Goal: Information Seeking & Learning: Learn about a topic

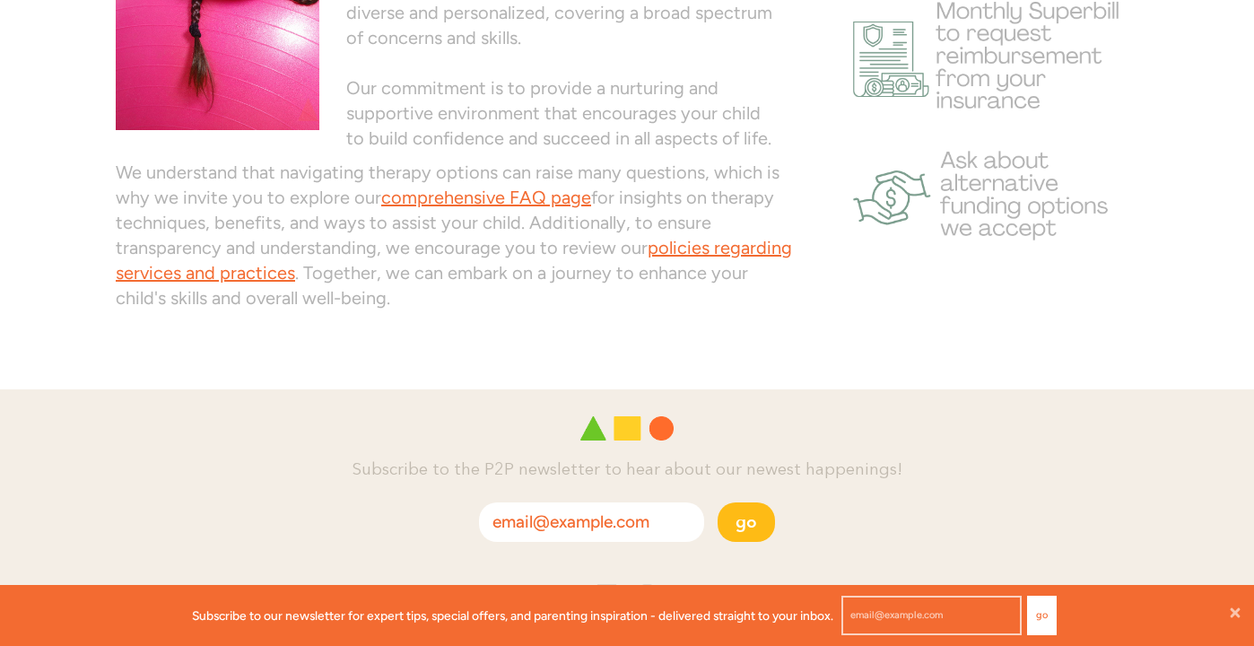
scroll to position [1370, 0]
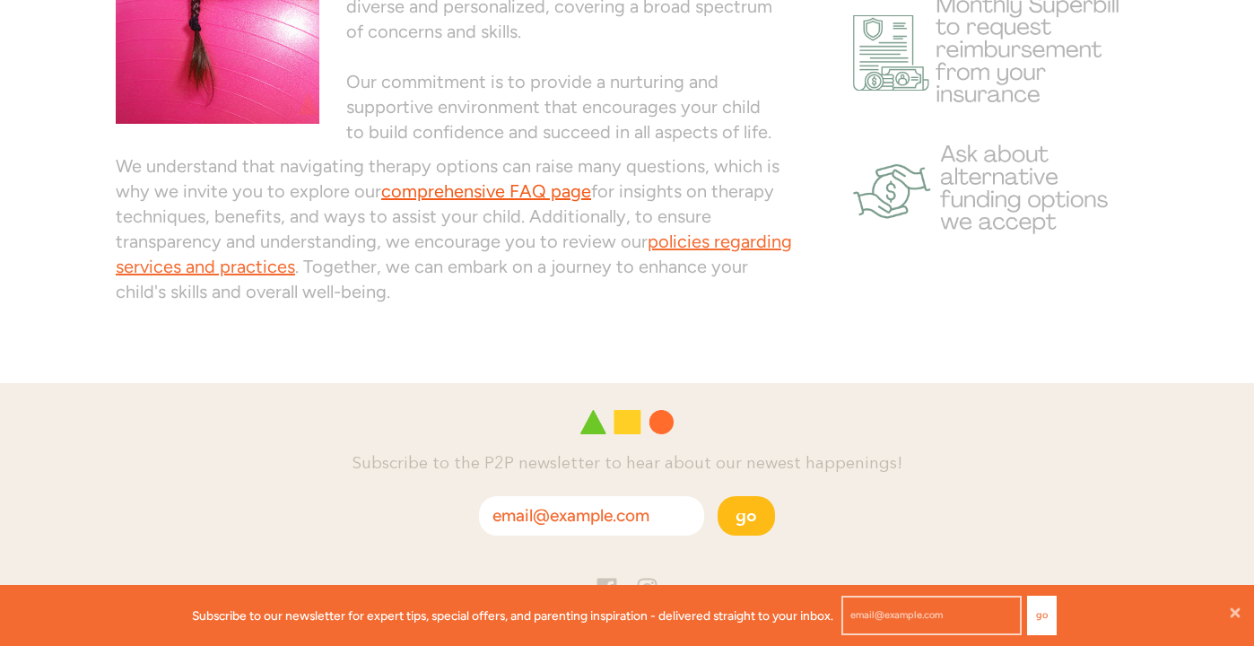
click at [540, 193] on link "comprehensive FAQ page" at bounding box center [486, 191] width 210 height 22
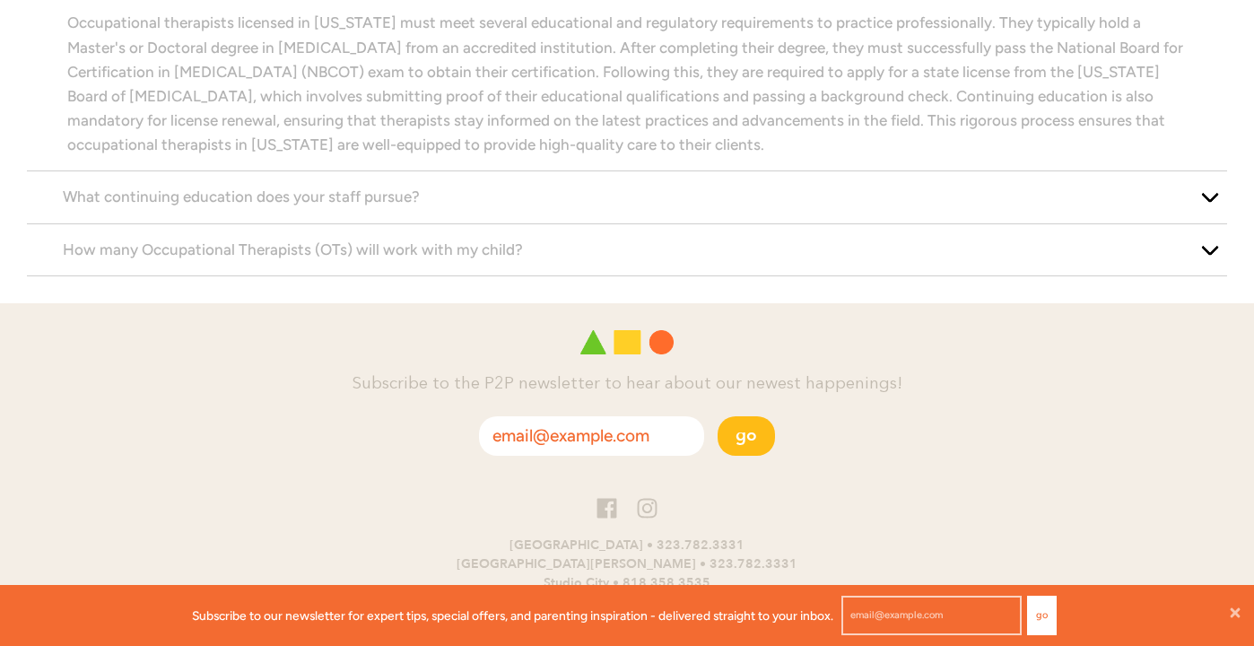
scroll to position [2371, 0]
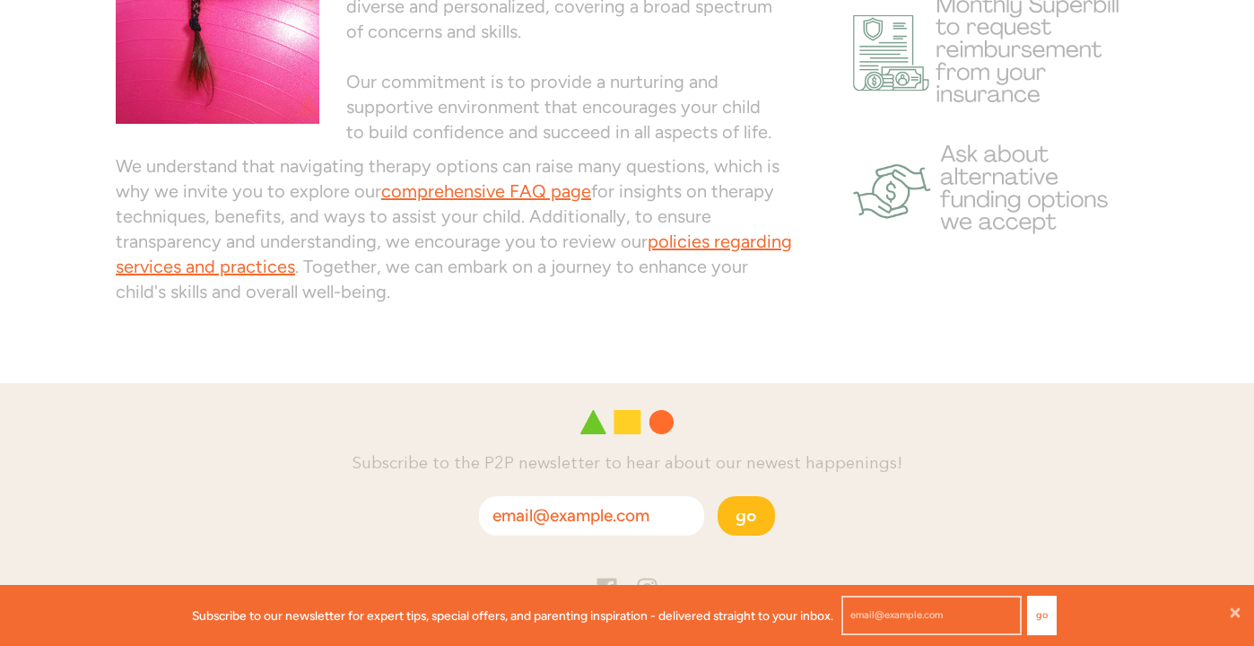
scroll to position [1, 1]
click at [735, 246] on link "policies regarding services and practices" at bounding box center [454, 254] width 677 height 47
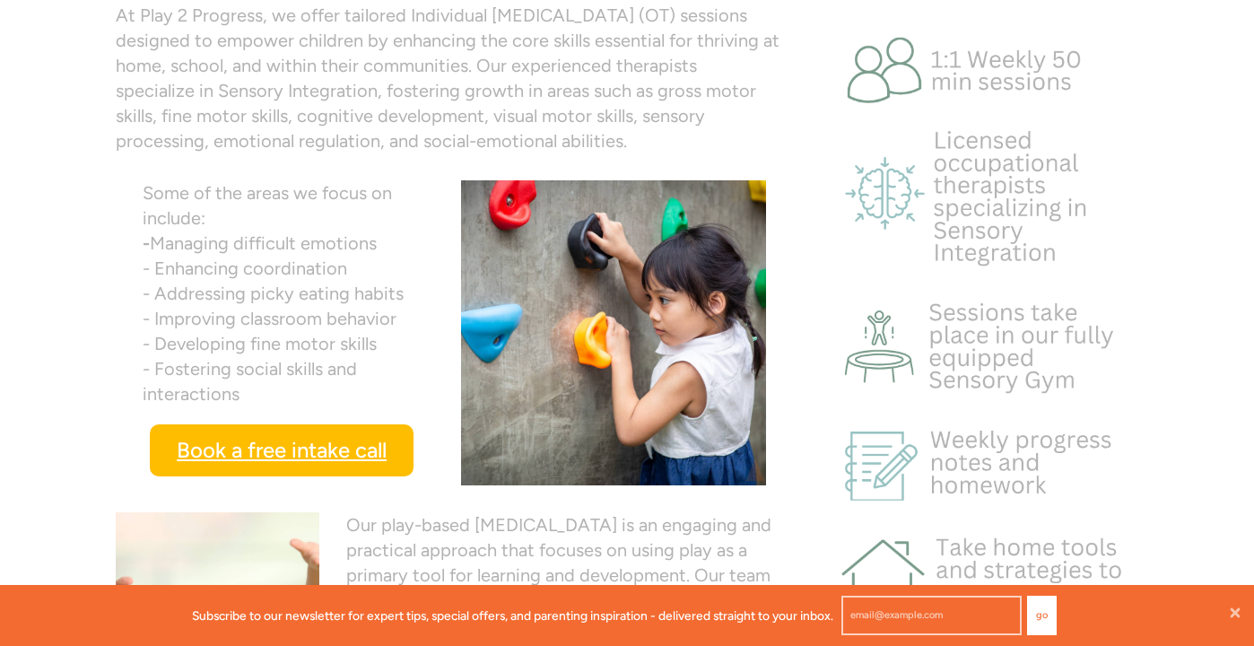
scroll to position [604, 0]
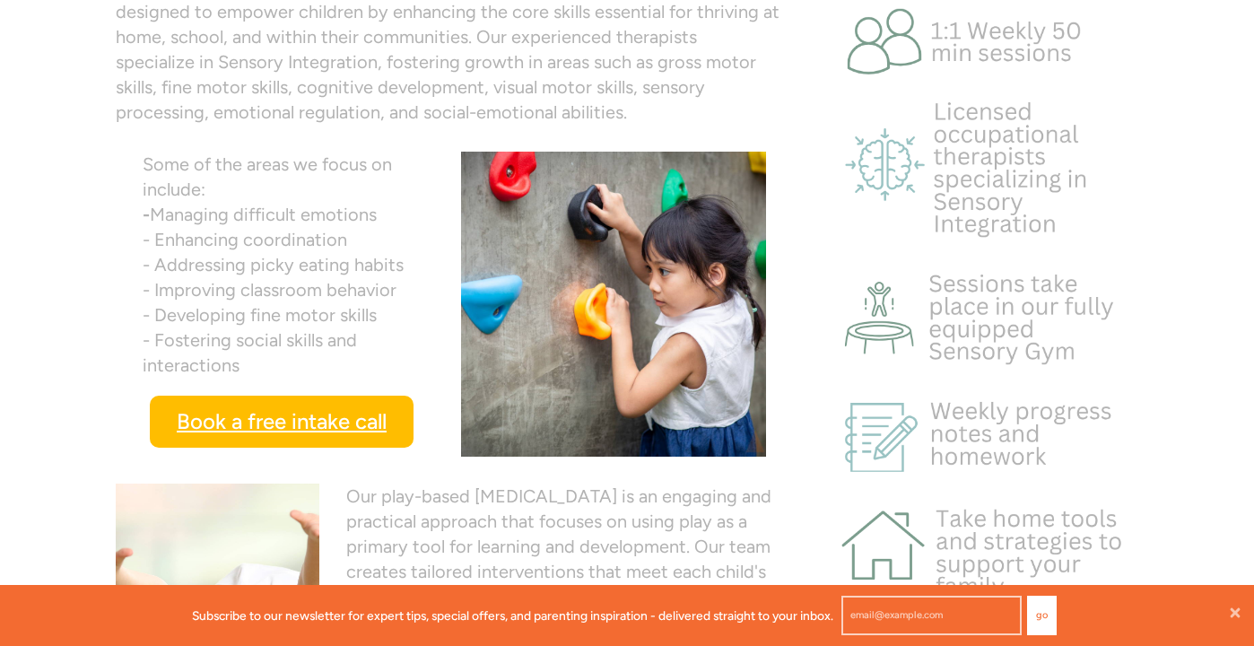
click at [227, 417] on span "Book a free intake call" at bounding box center [282, 422] width 210 height 34
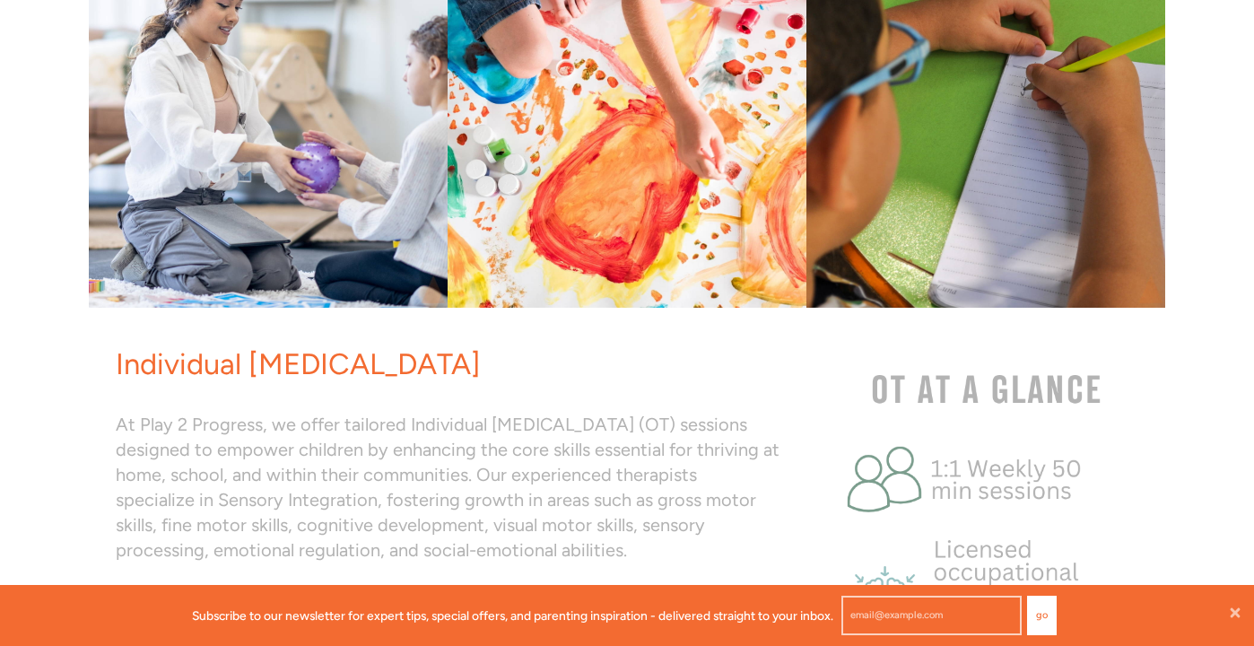
scroll to position [0, 0]
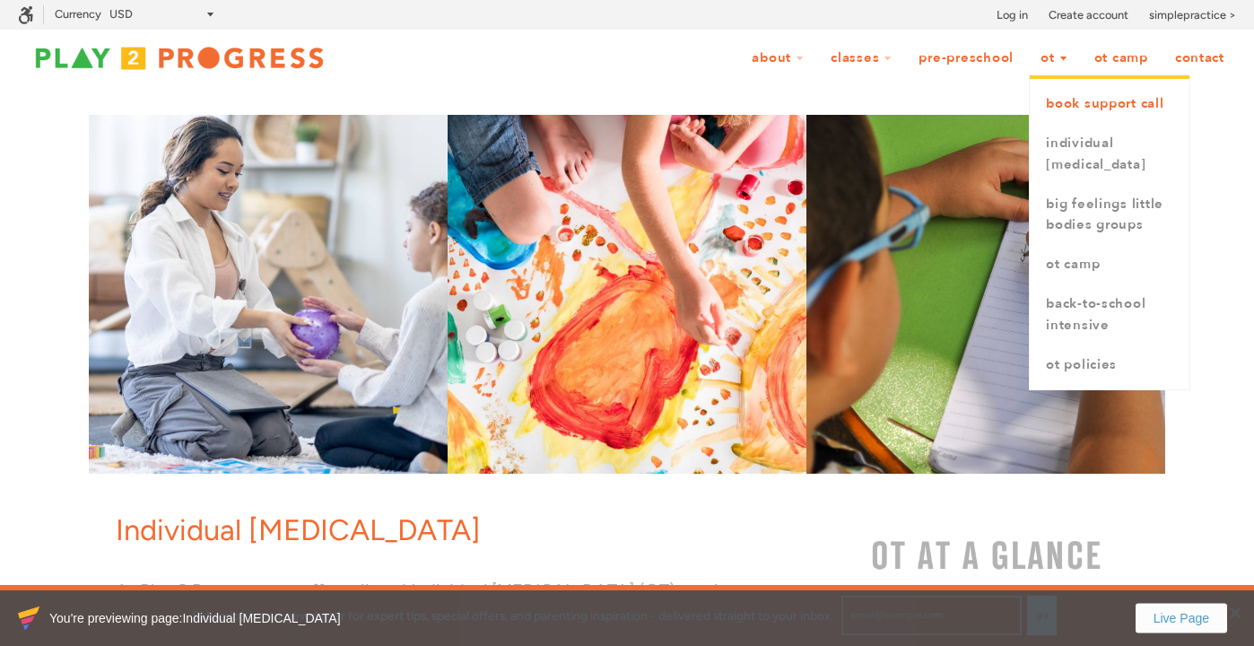
click at [1075, 111] on link "book support call" at bounding box center [1110, 103] width 160 height 39
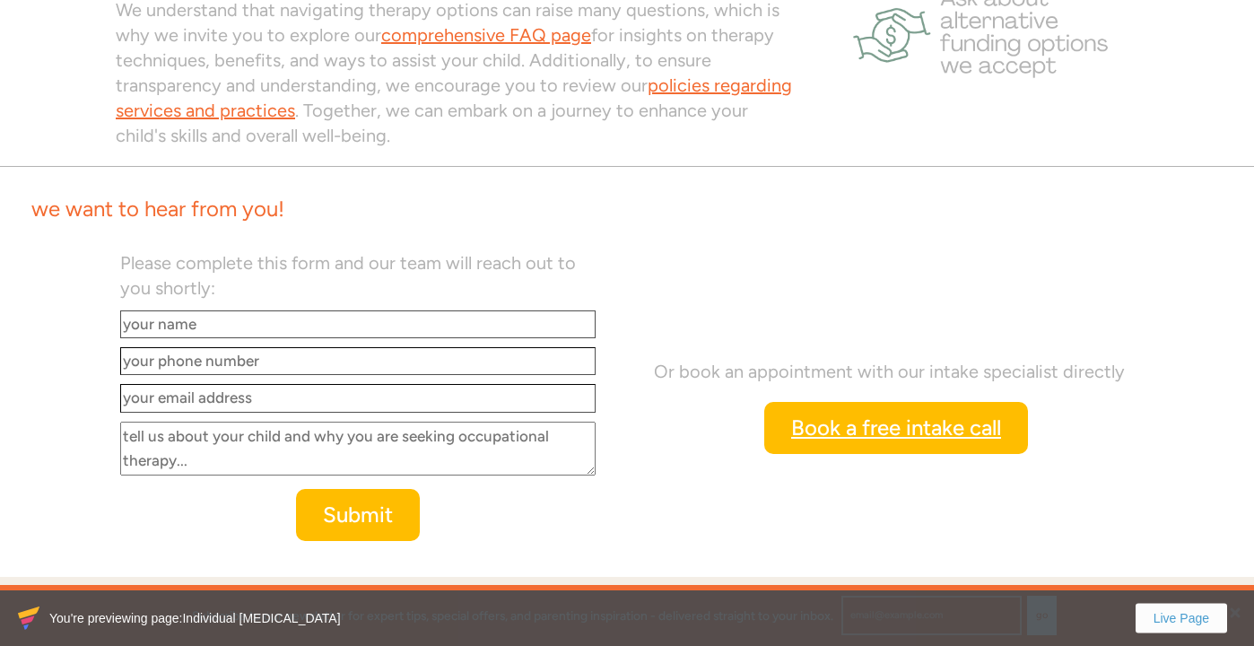
scroll to position [1525, 0]
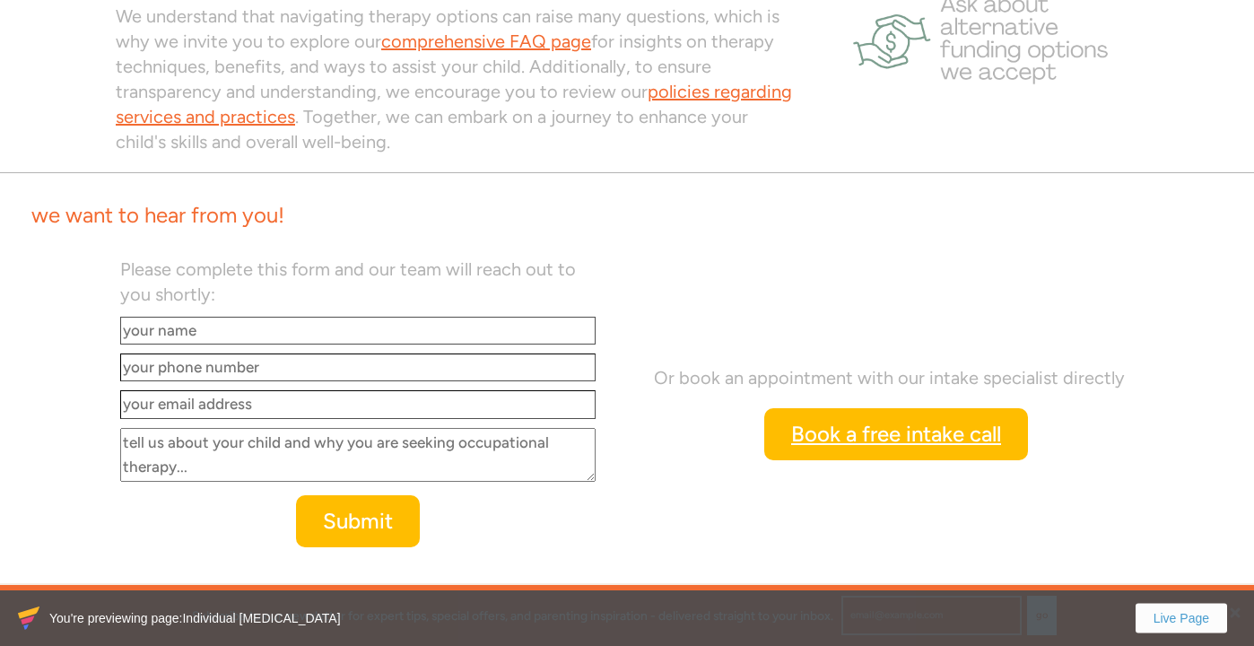
scroll to position [1523, 0]
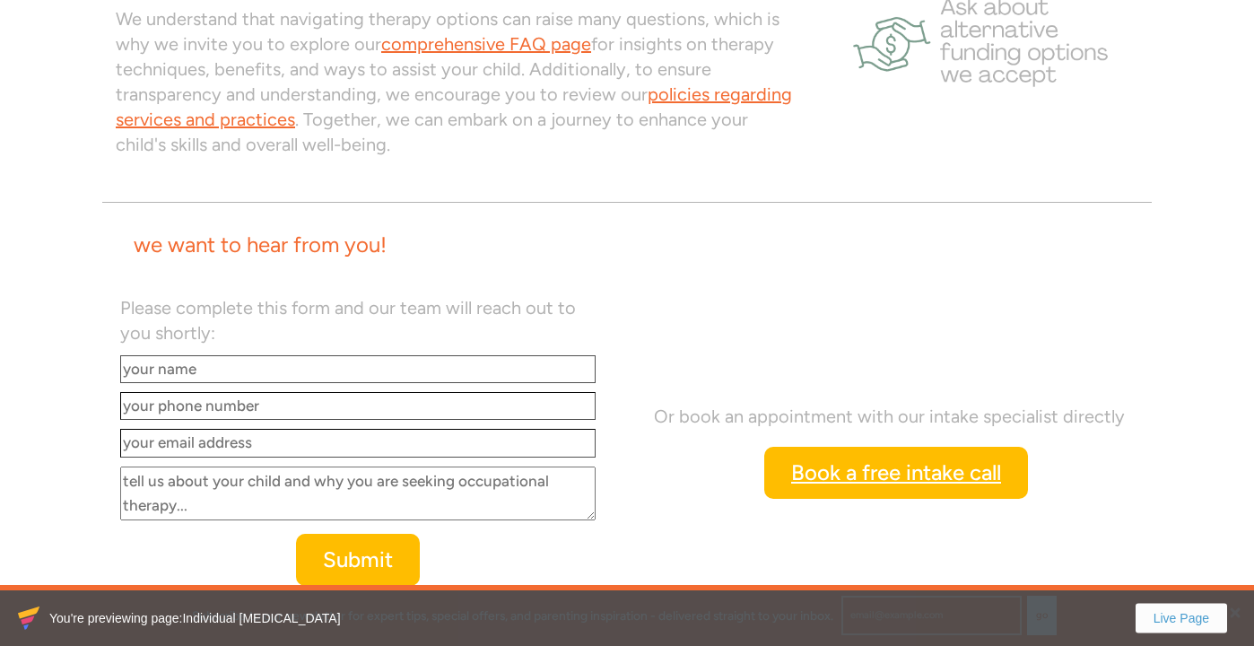
scroll to position [1518, 0]
click at [103, 200] on div at bounding box center [627, 201] width 1050 height 19
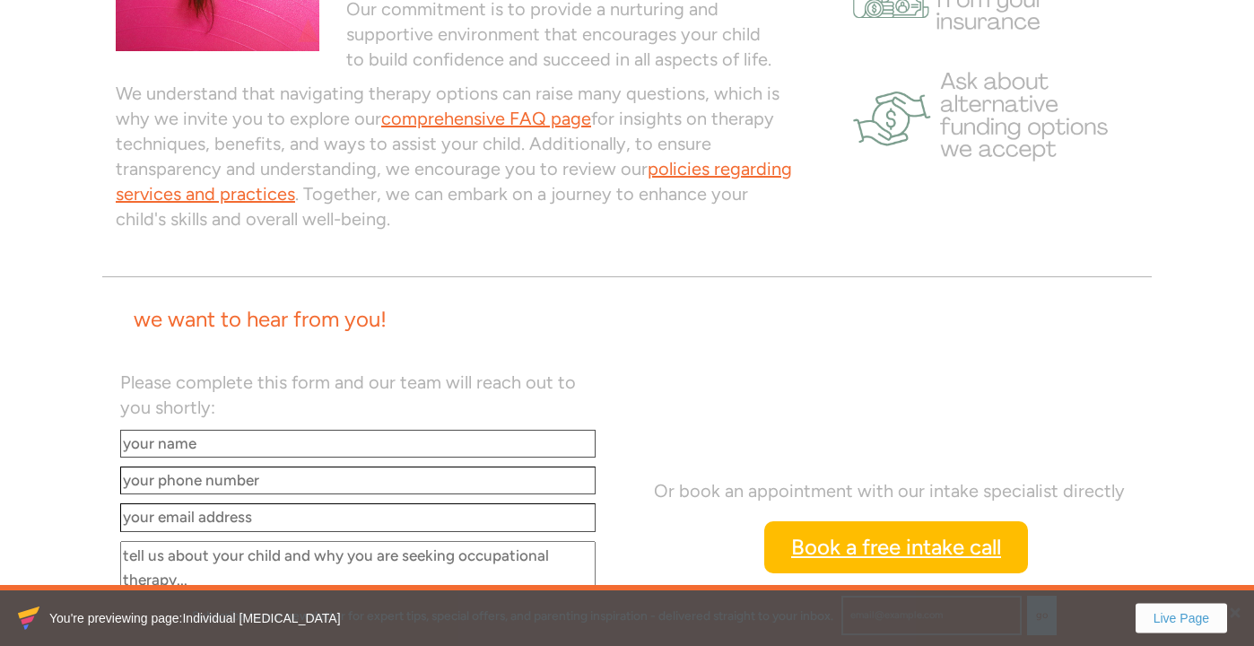
scroll to position [1444, 0]
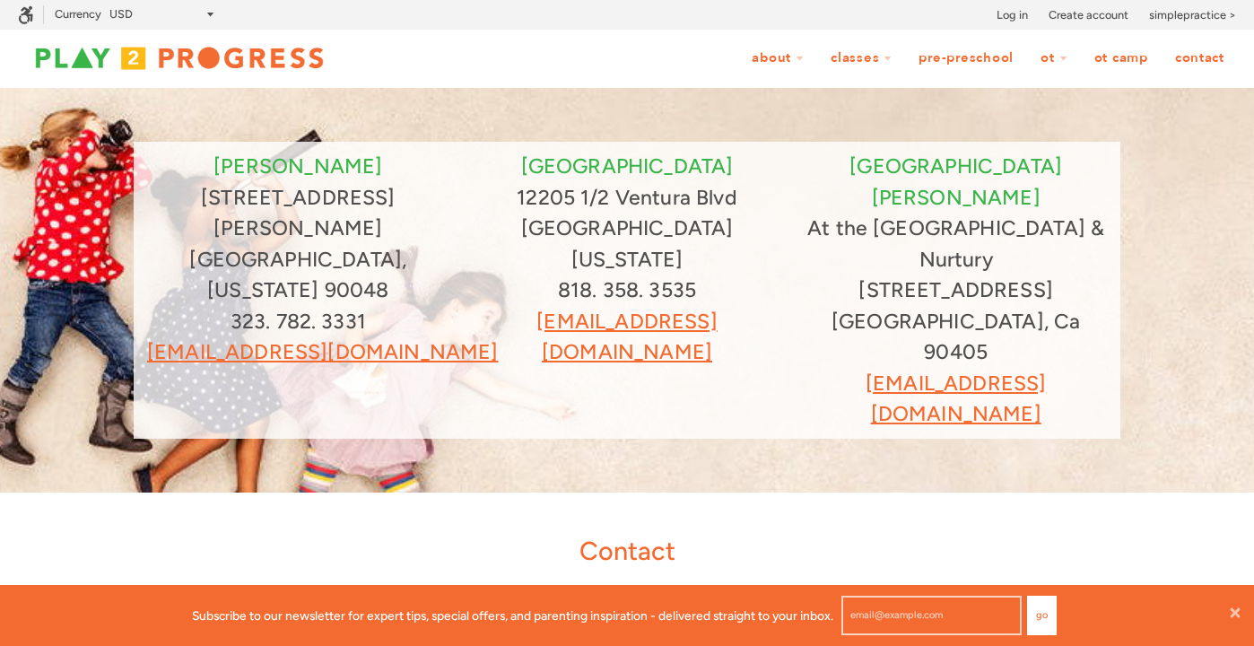
scroll to position [1, 1]
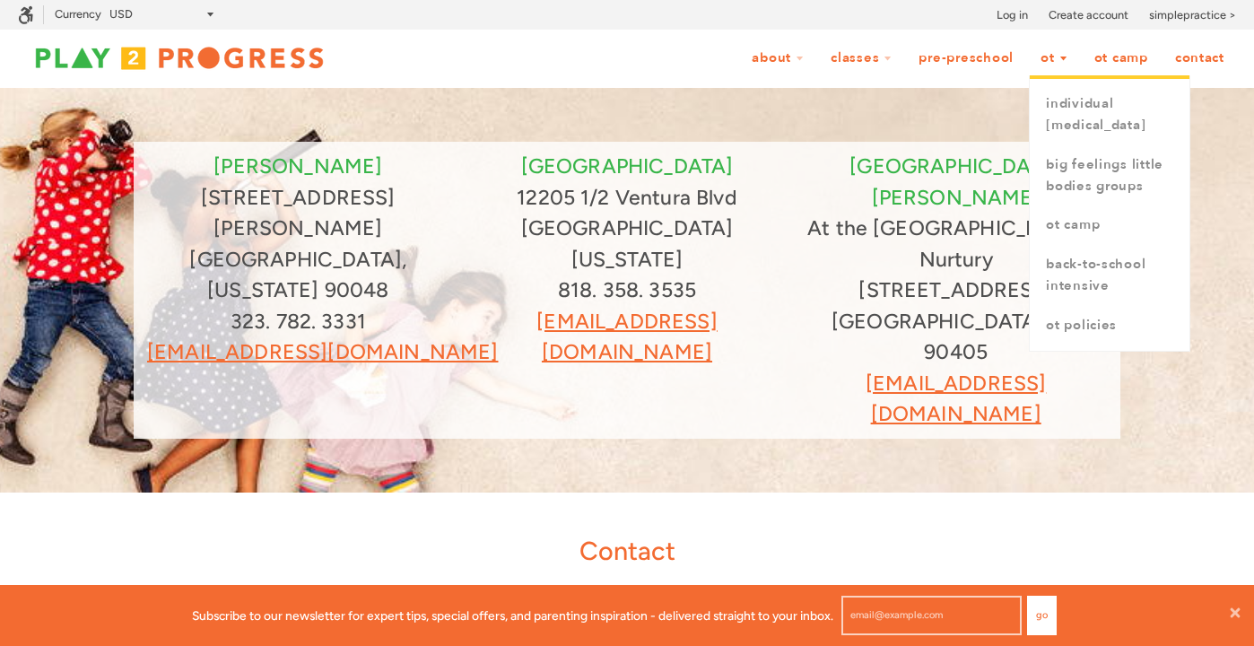
click at [1039, 57] on link "OT" at bounding box center [1054, 58] width 50 height 34
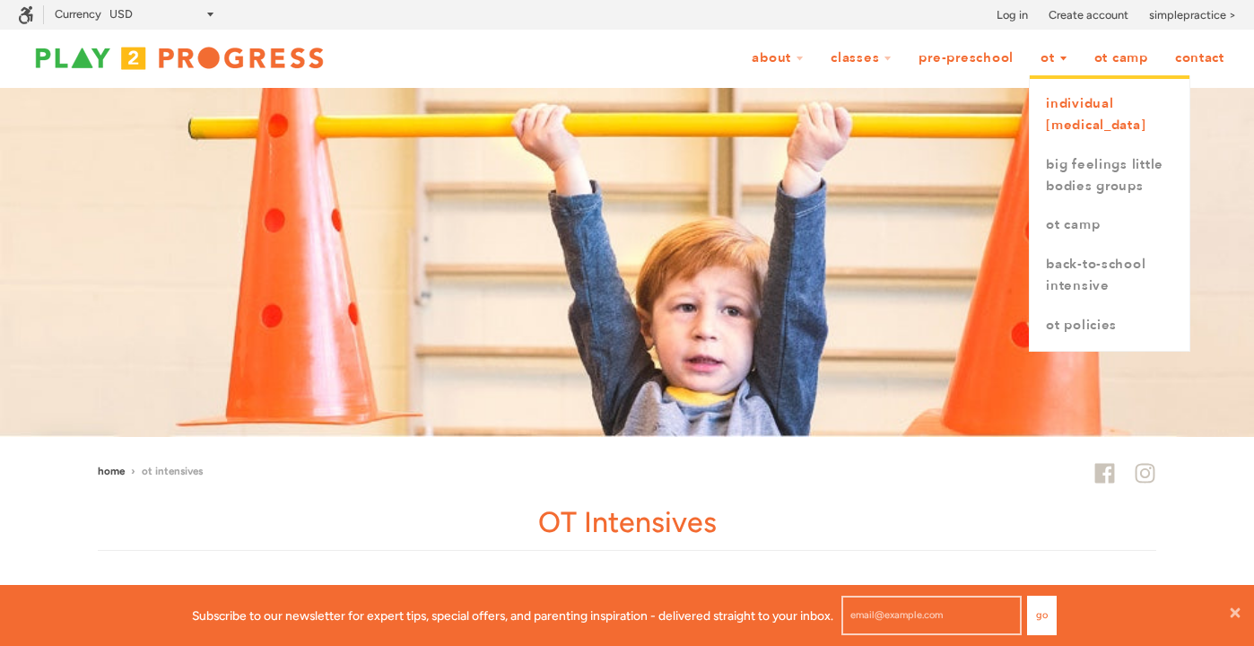
click at [1051, 116] on link "Individual [MEDICAL_DATA]" at bounding box center [1110, 114] width 160 height 61
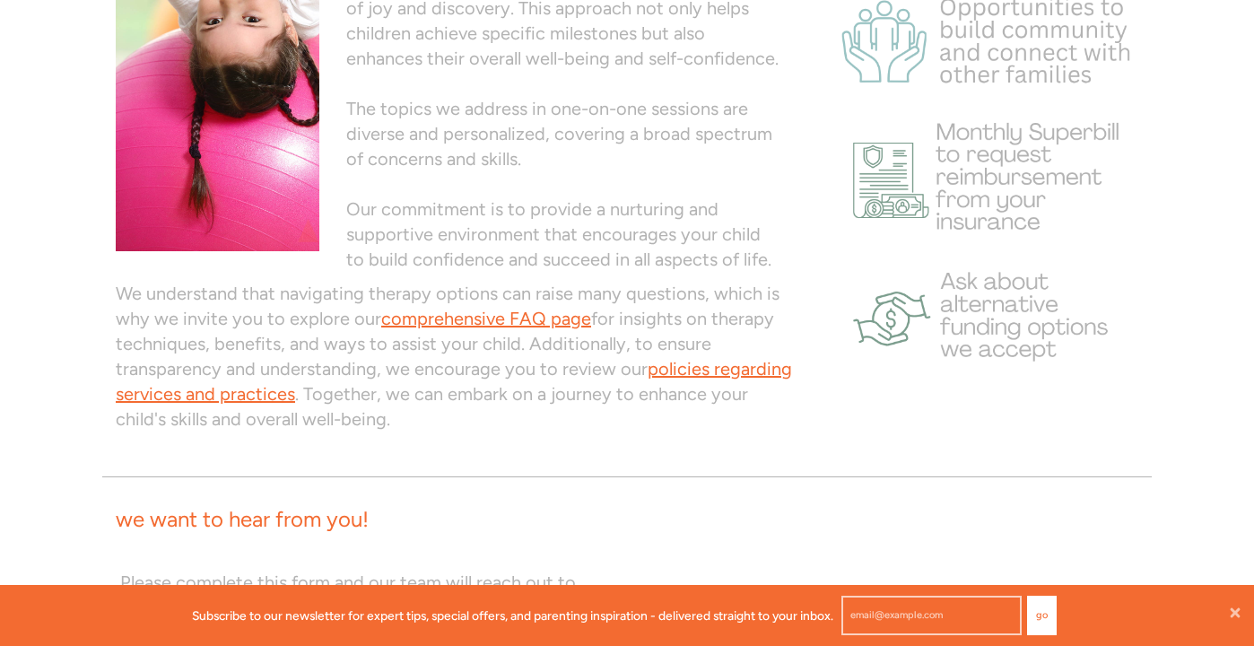
scroll to position [1215, 0]
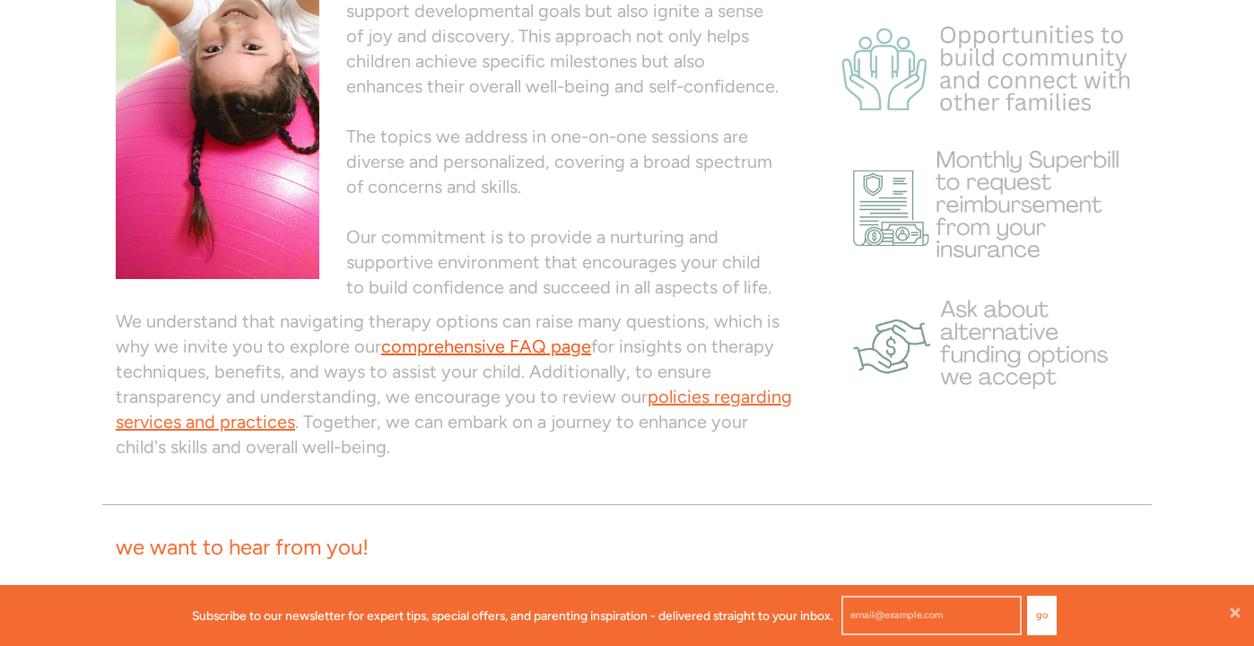
click at [442, 350] on link "comprehensive FAQ page" at bounding box center [486, 347] width 210 height 22
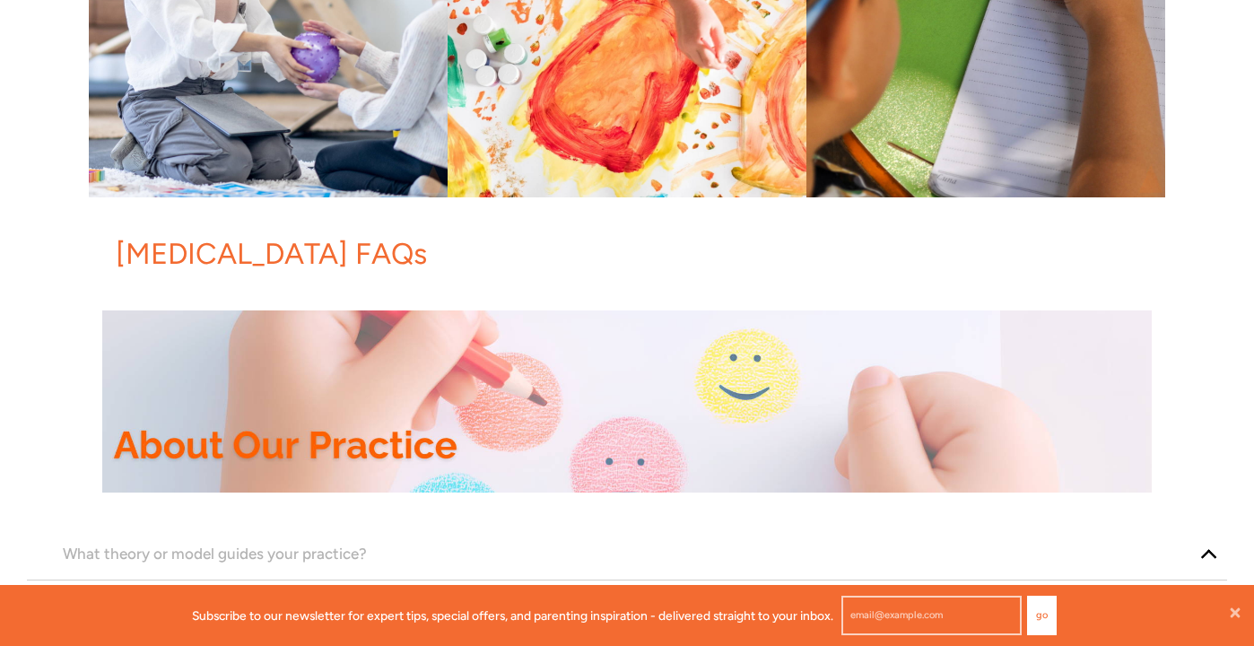
scroll to position [278, 0]
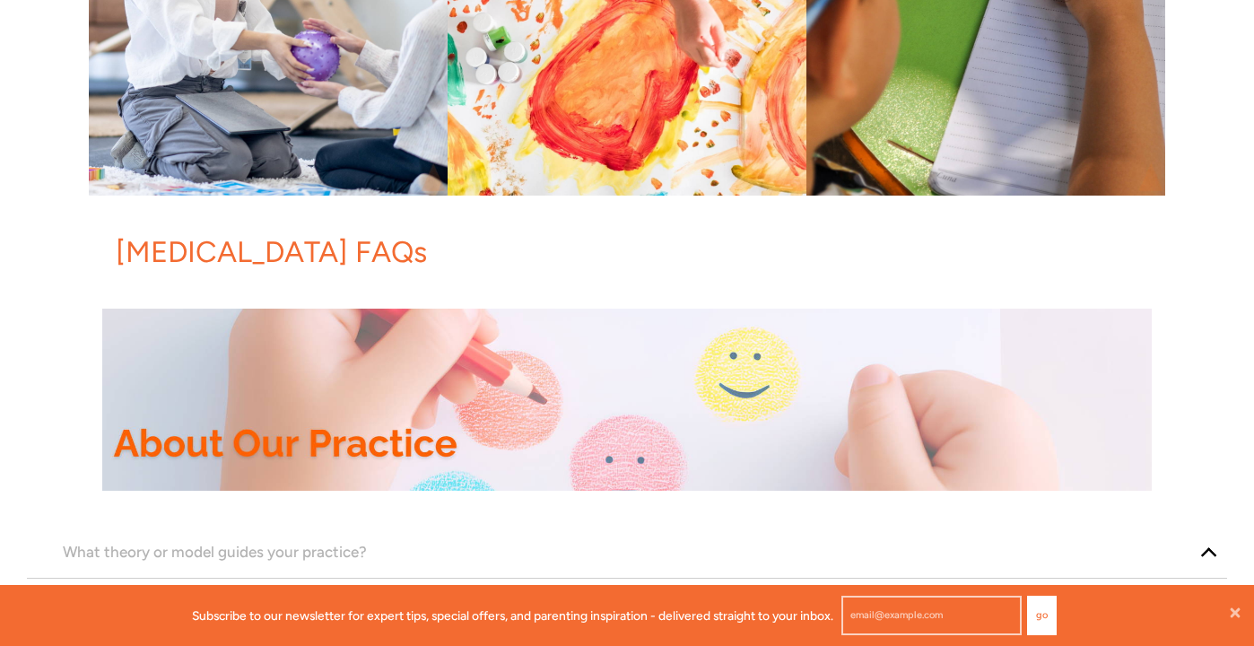
click at [116, 249] on h1 "Occupational Therapy FAQs" at bounding box center [634, 251] width 1036 height 41
click at [90, 191] on img at bounding box center [268, 16] width 359 height 359
click at [98, 297] on div at bounding box center [627, 391] width 1077 height 218
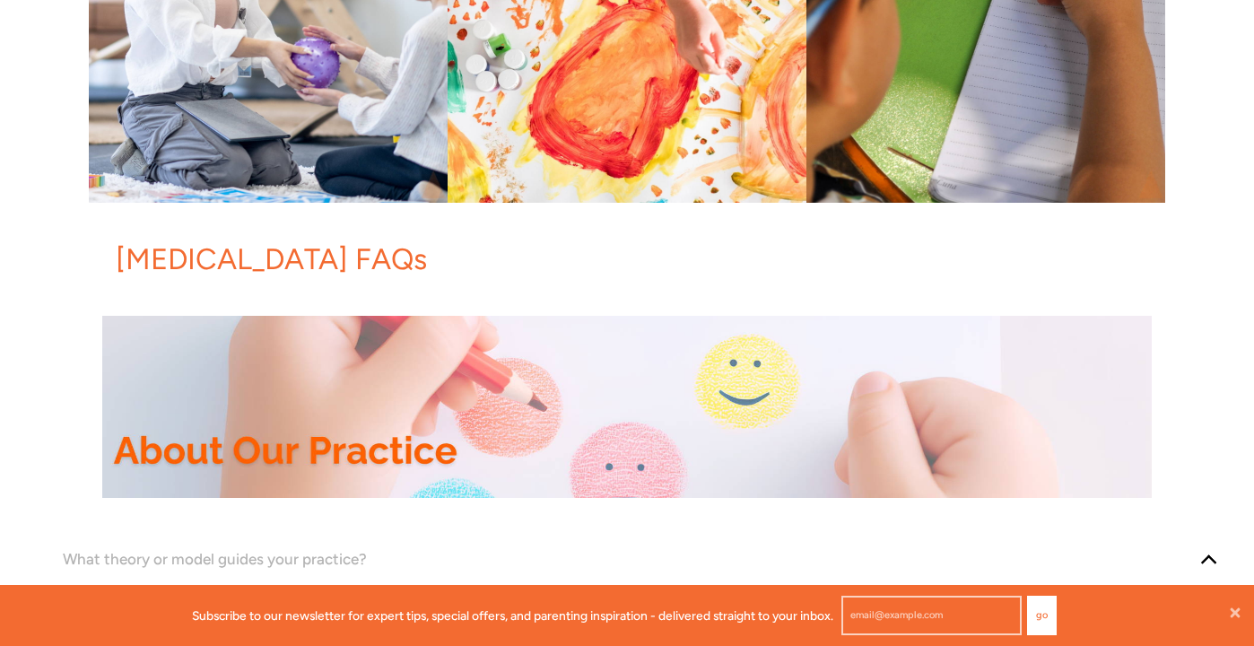
scroll to position [273, 0]
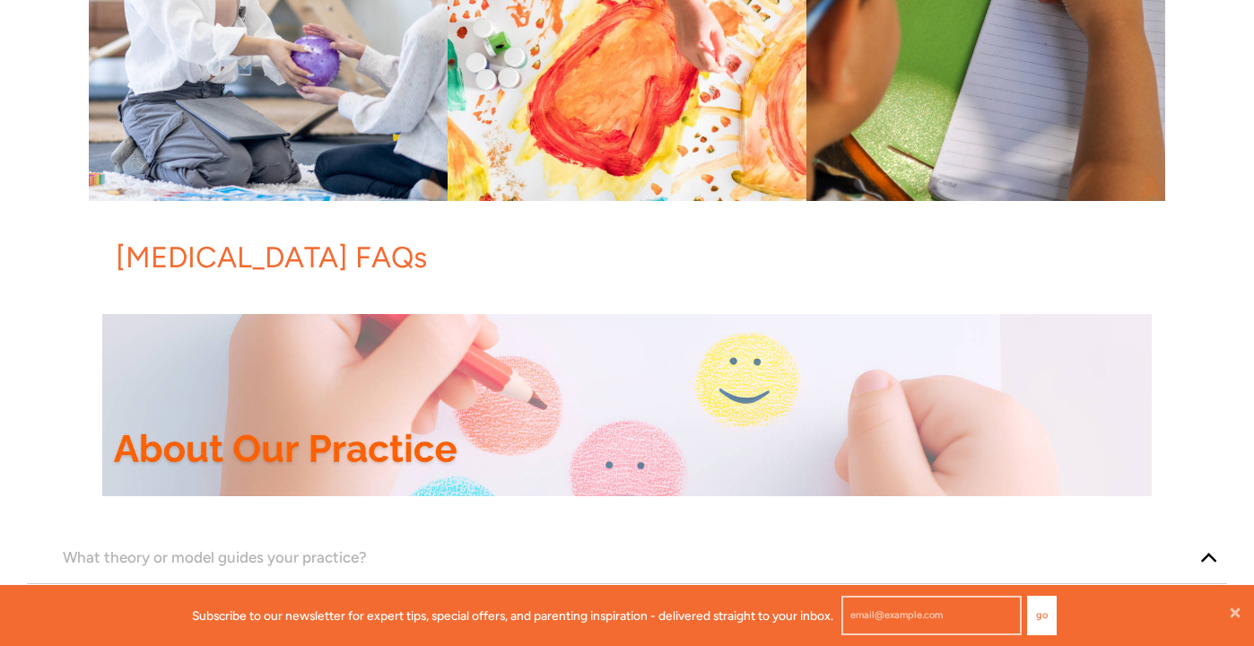
click at [117, 256] on h1 "Occupational Therapy FAQs" at bounding box center [634, 257] width 1036 height 41
click at [117, 333] on img at bounding box center [627, 405] width 1050 height 182
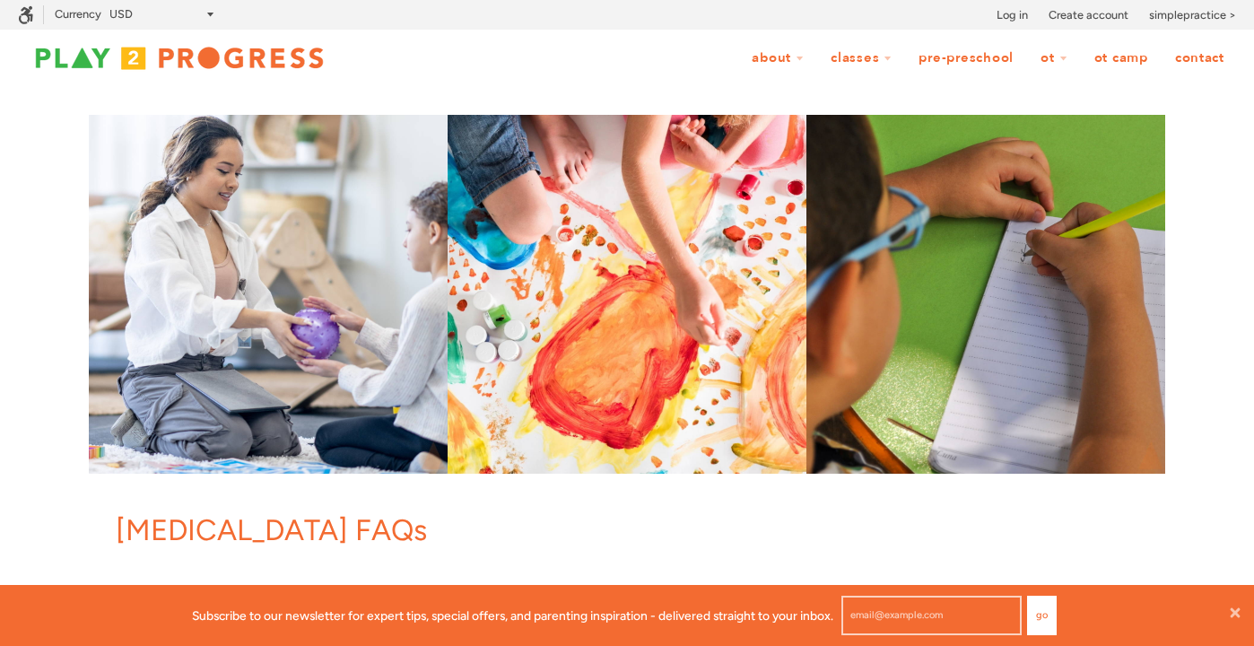
click at [956, 66] on link "Pre-Preschool" at bounding box center [966, 58] width 118 height 34
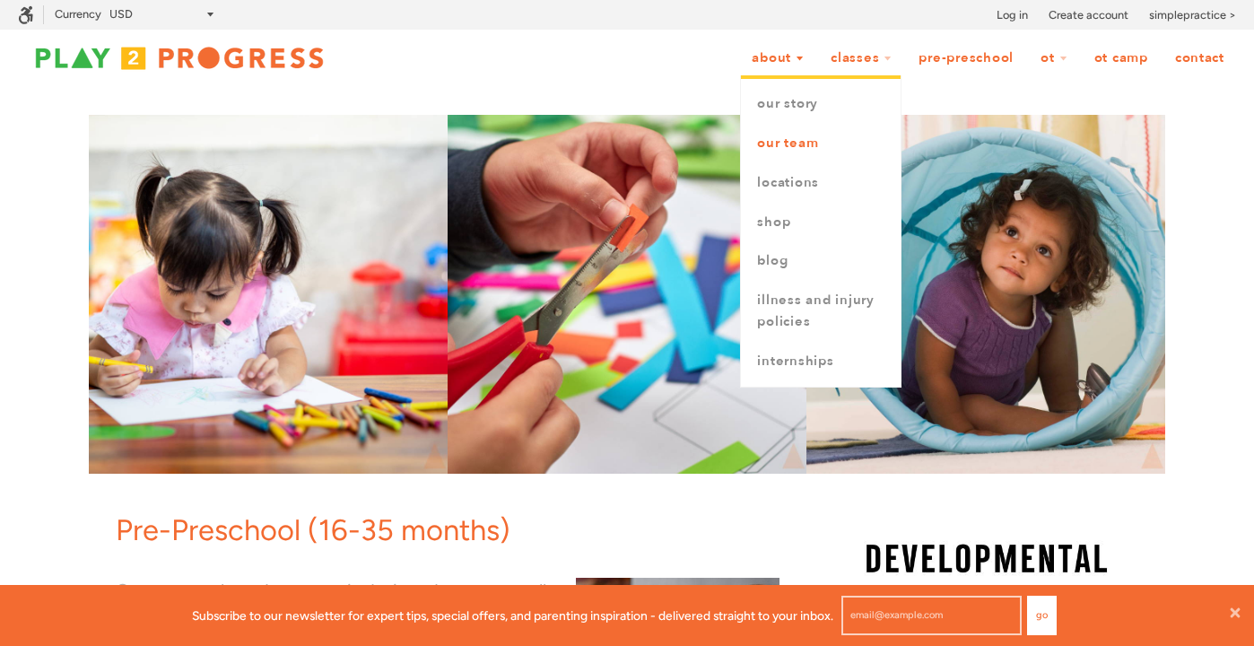
click at [782, 144] on link "Our Team" at bounding box center [821, 143] width 160 height 39
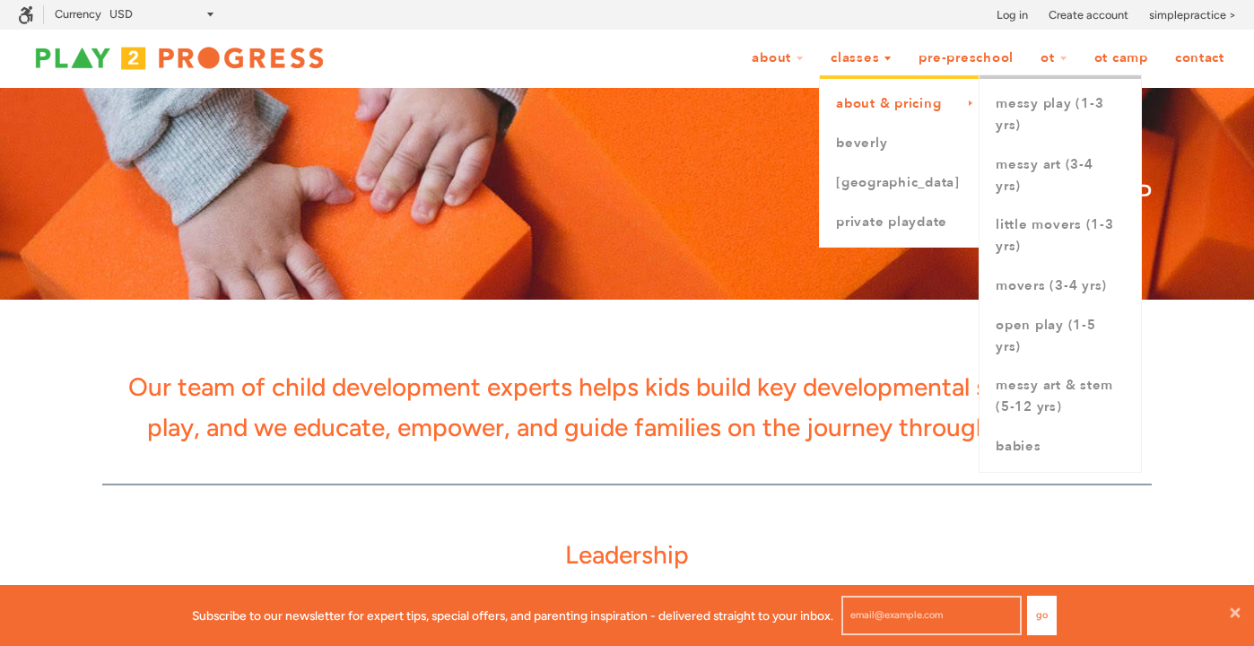
click at [869, 109] on link "About & Pricing" at bounding box center [900, 103] width 160 height 39
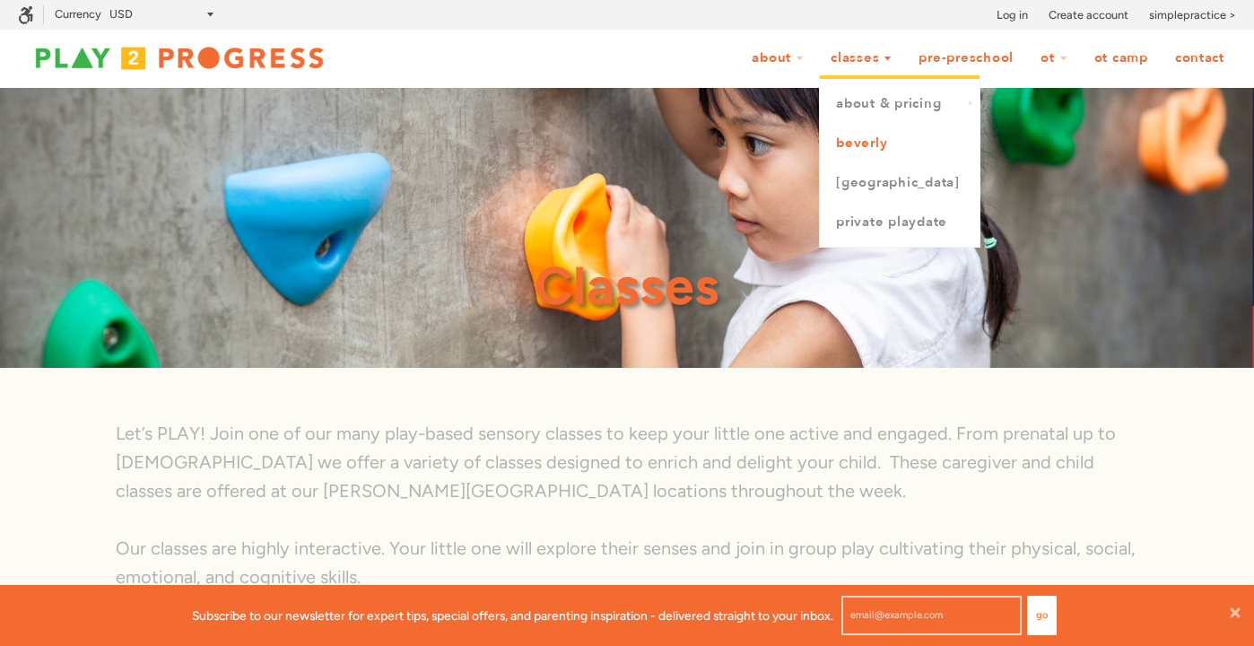
click at [863, 145] on link "Beverly" at bounding box center [900, 143] width 160 height 39
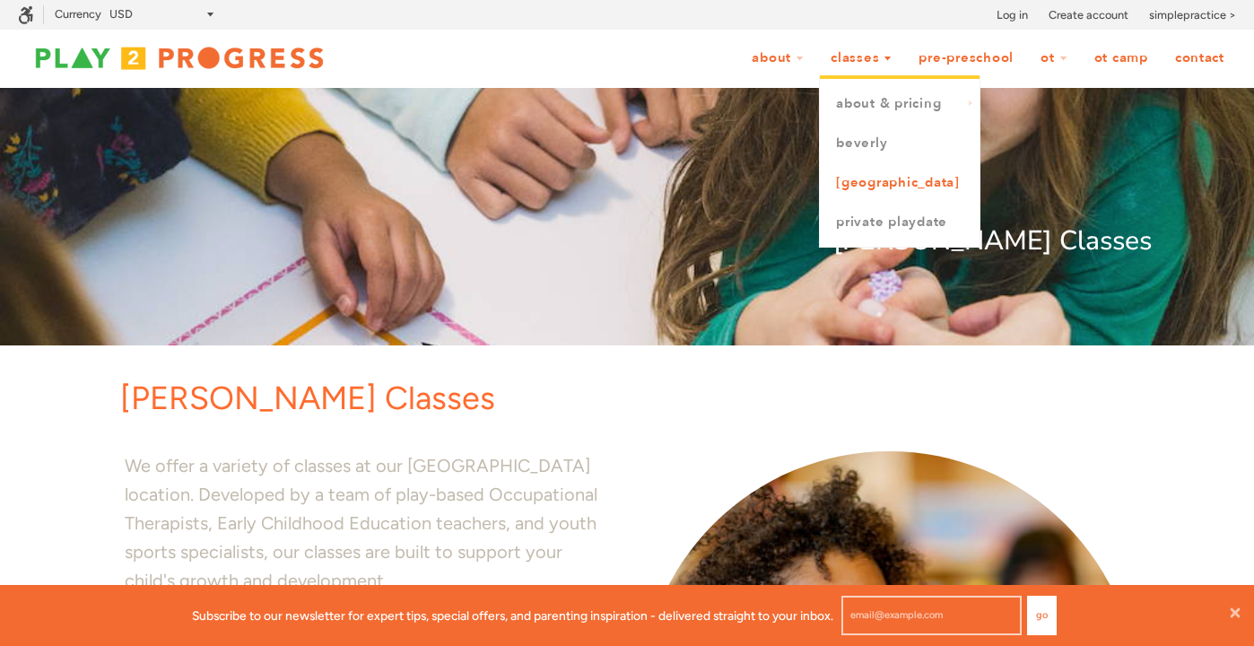
click at [891, 179] on link "[GEOGRAPHIC_DATA]" at bounding box center [900, 182] width 160 height 39
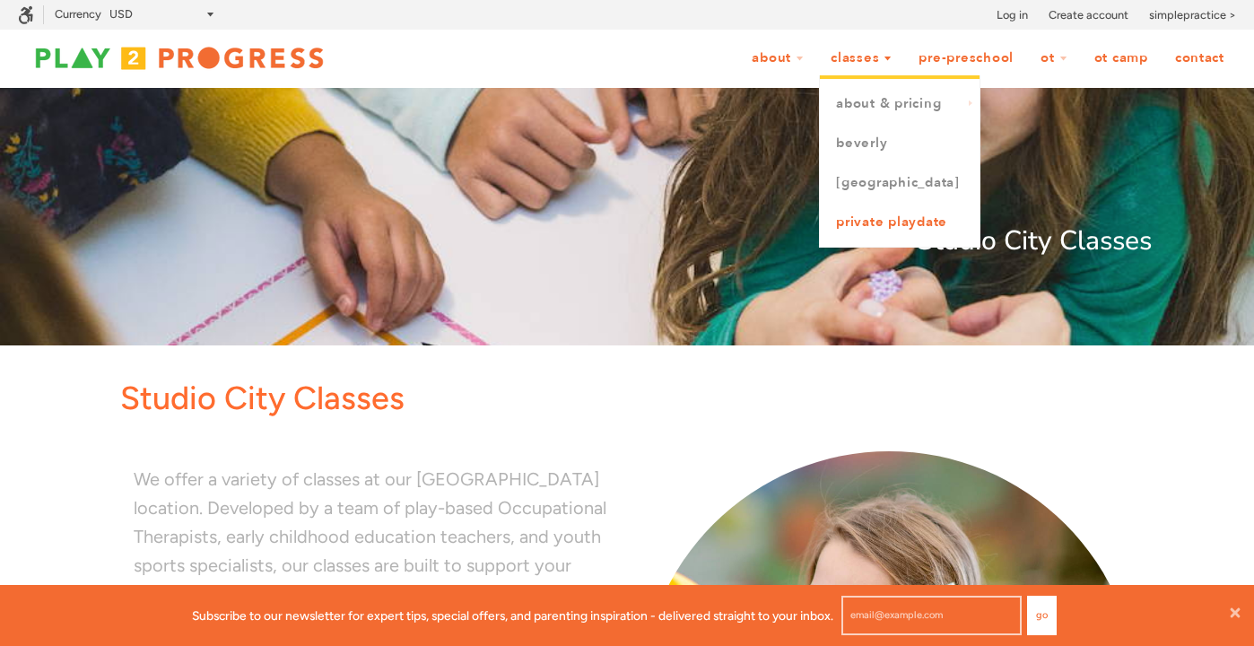
click at [876, 223] on link "Private Playdate" at bounding box center [900, 222] width 160 height 39
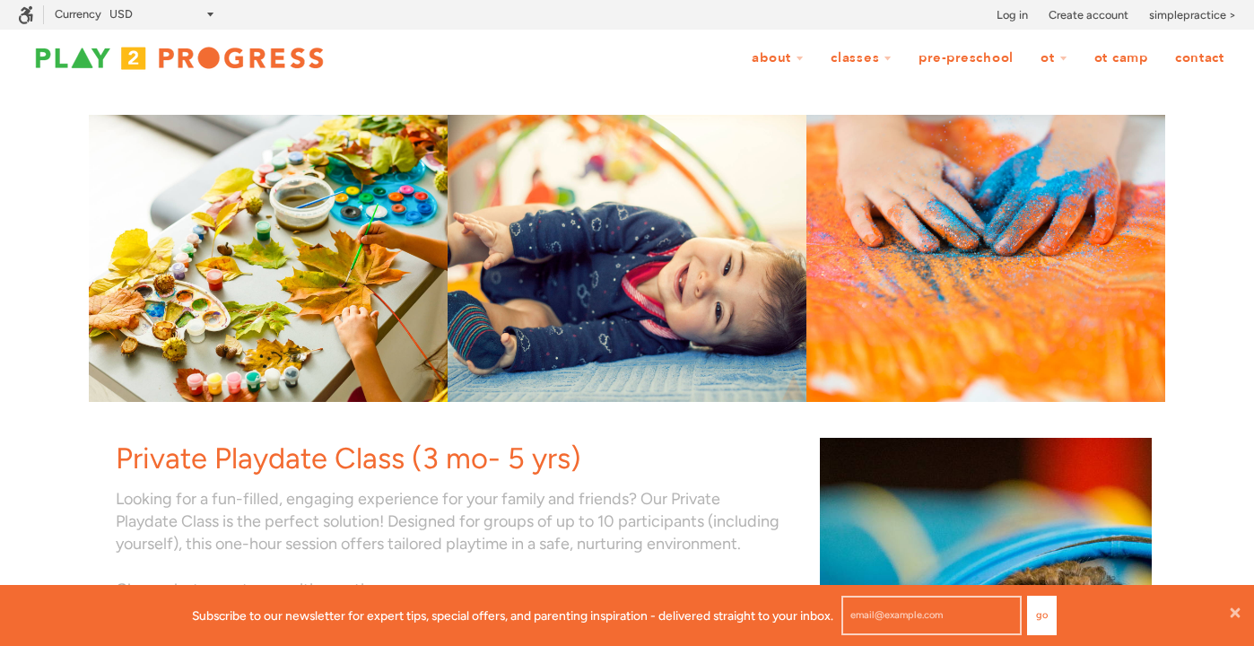
click at [958, 63] on link "Pre-Preschool" at bounding box center [966, 58] width 118 height 34
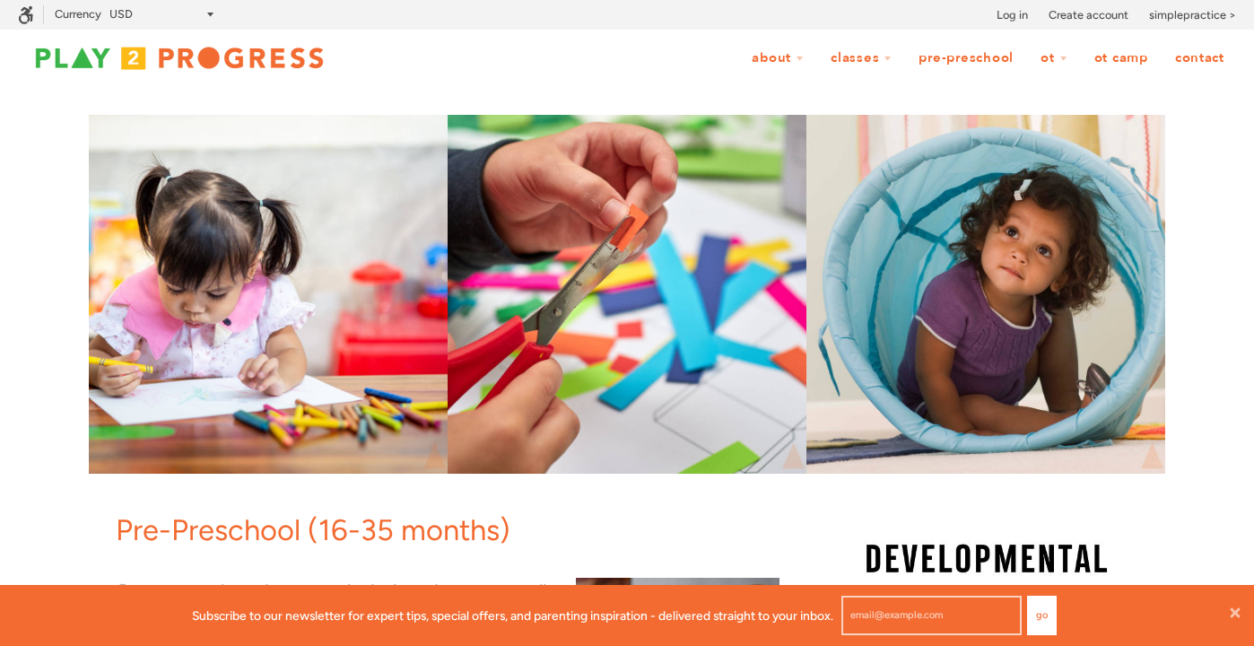
scroll to position [1, 1]
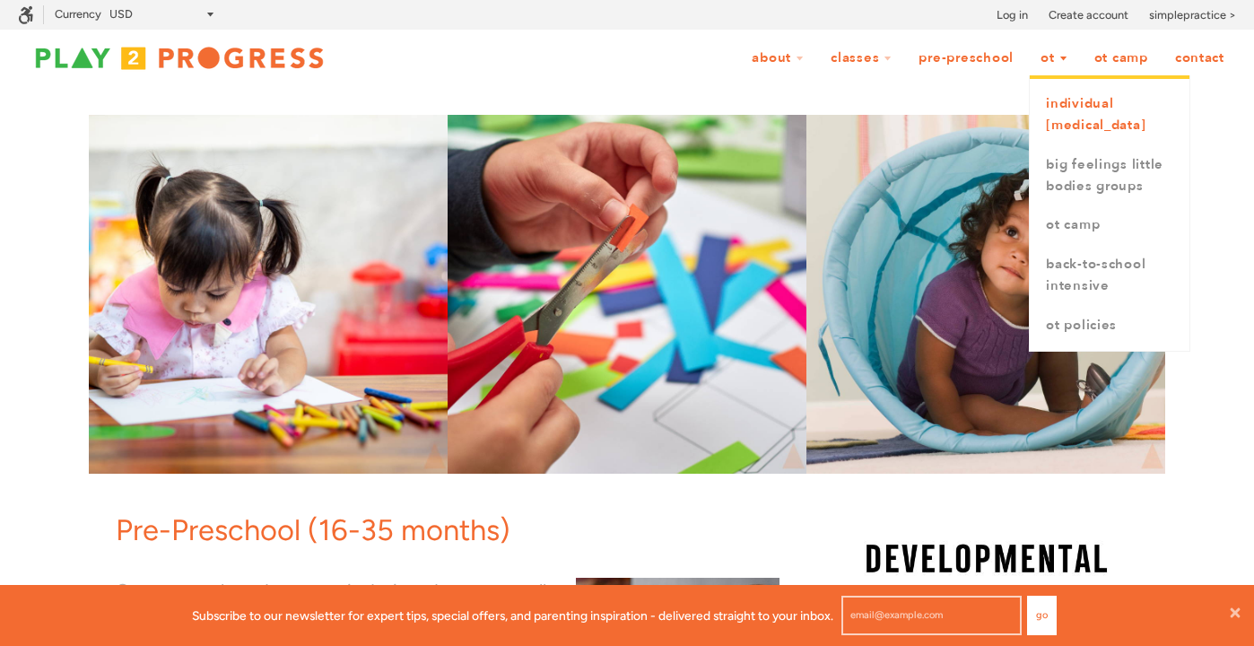
click at [1061, 116] on link "Individual [MEDICAL_DATA]" at bounding box center [1110, 114] width 160 height 61
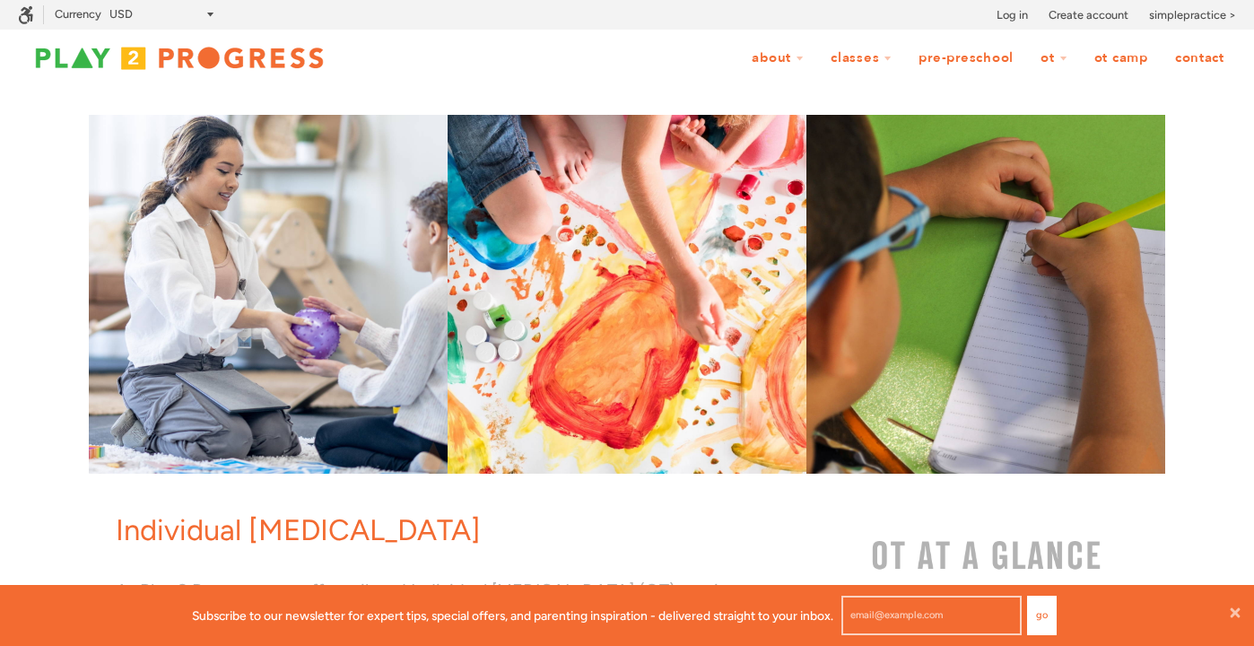
scroll to position [1, 1]
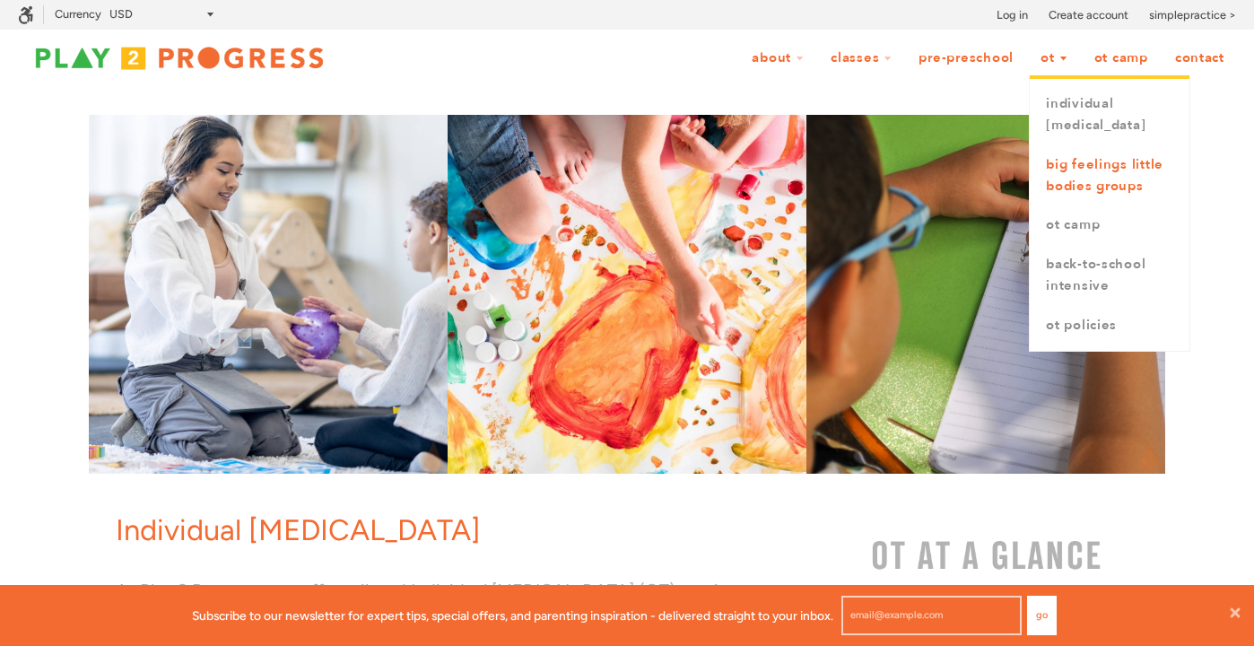
click at [1067, 187] on link "Big Feelings Little Bodies Groups" at bounding box center [1110, 175] width 160 height 61
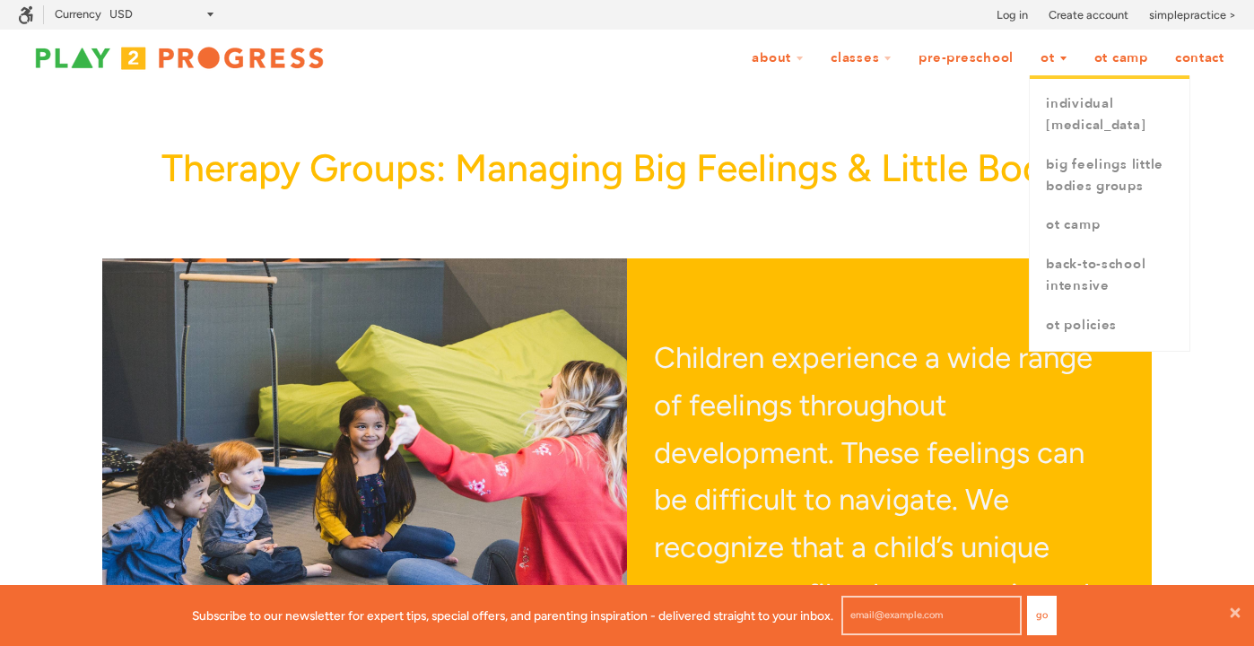
click at [1055, 57] on link "OT" at bounding box center [1054, 58] width 50 height 34
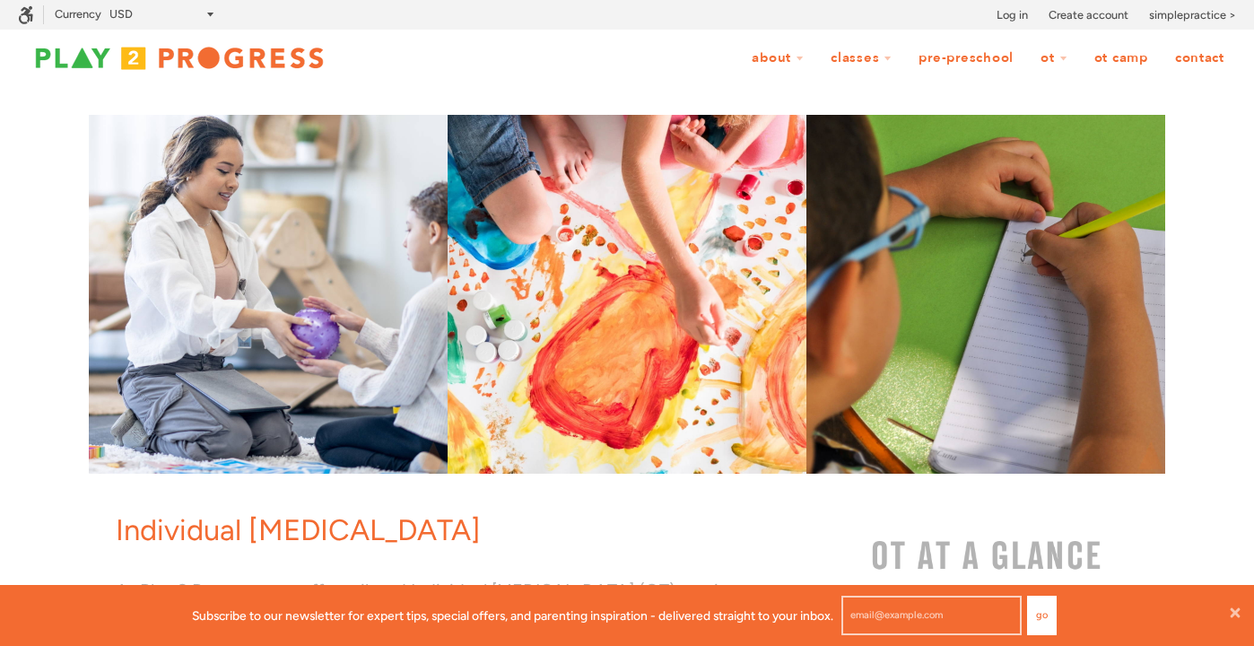
scroll to position [1, 1]
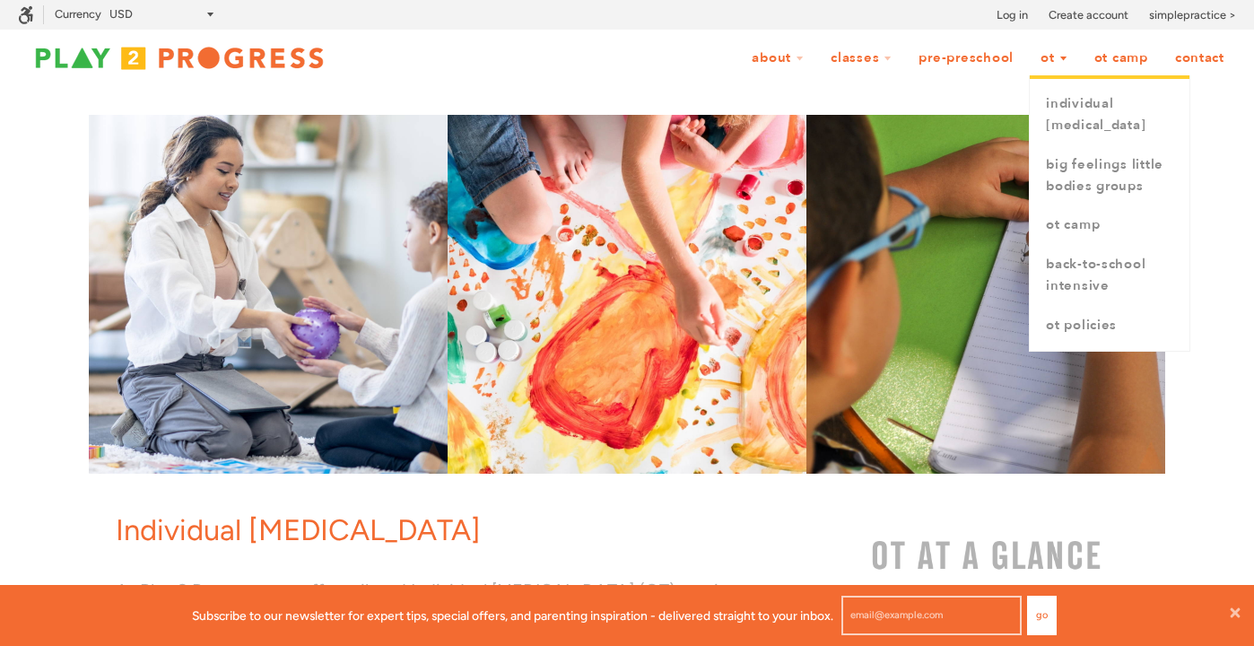
click at [1055, 57] on link "OT" at bounding box center [1054, 58] width 50 height 34
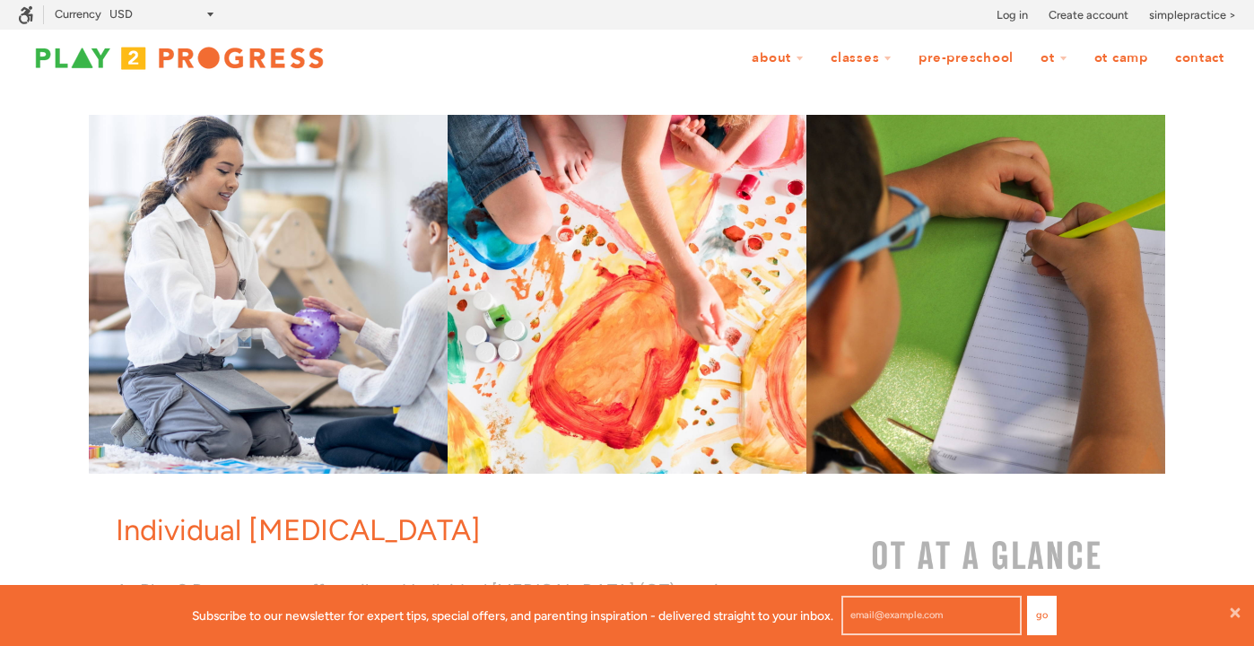
scroll to position [1, 1]
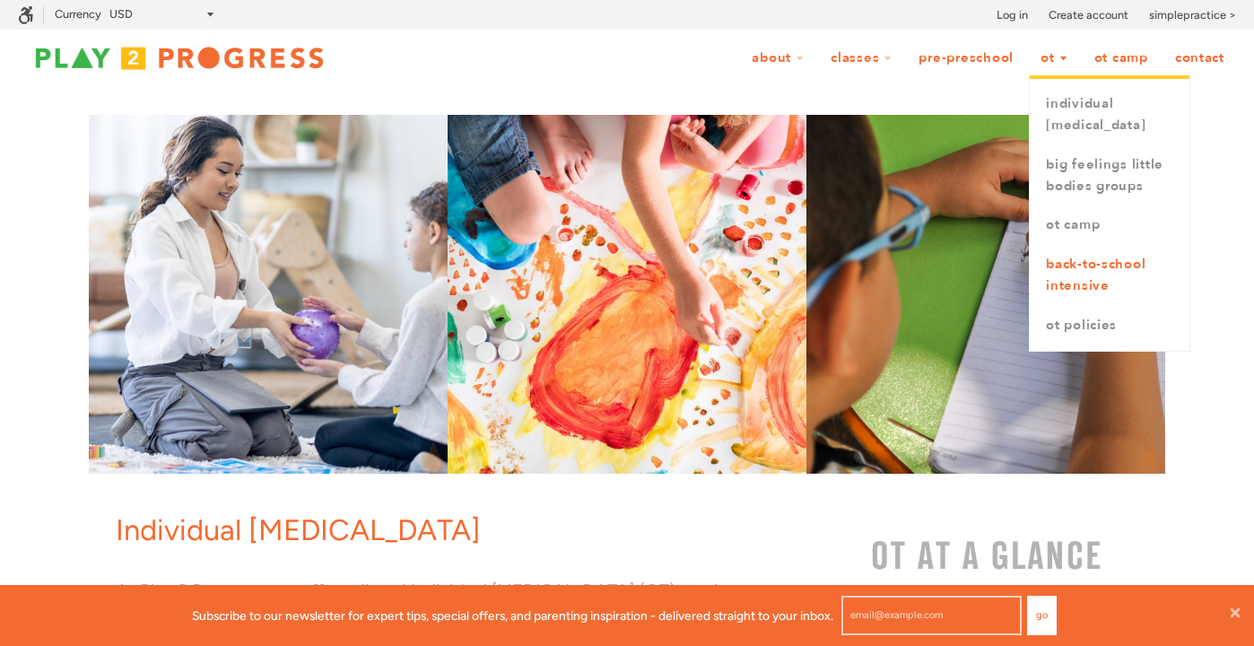
click at [1091, 306] on link "Back-to-School Intensive" at bounding box center [1110, 275] width 160 height 61
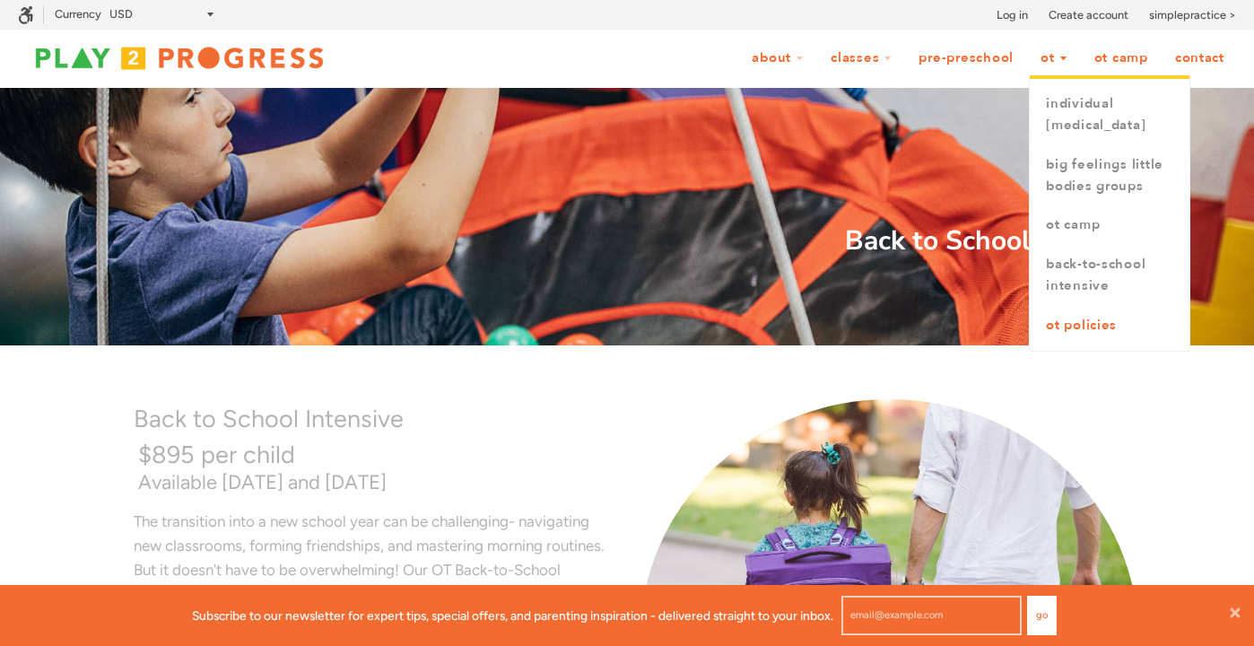
click at [1088, 345] on link "OT Policies" at bounding box center [1110, 325] width 160 height 39
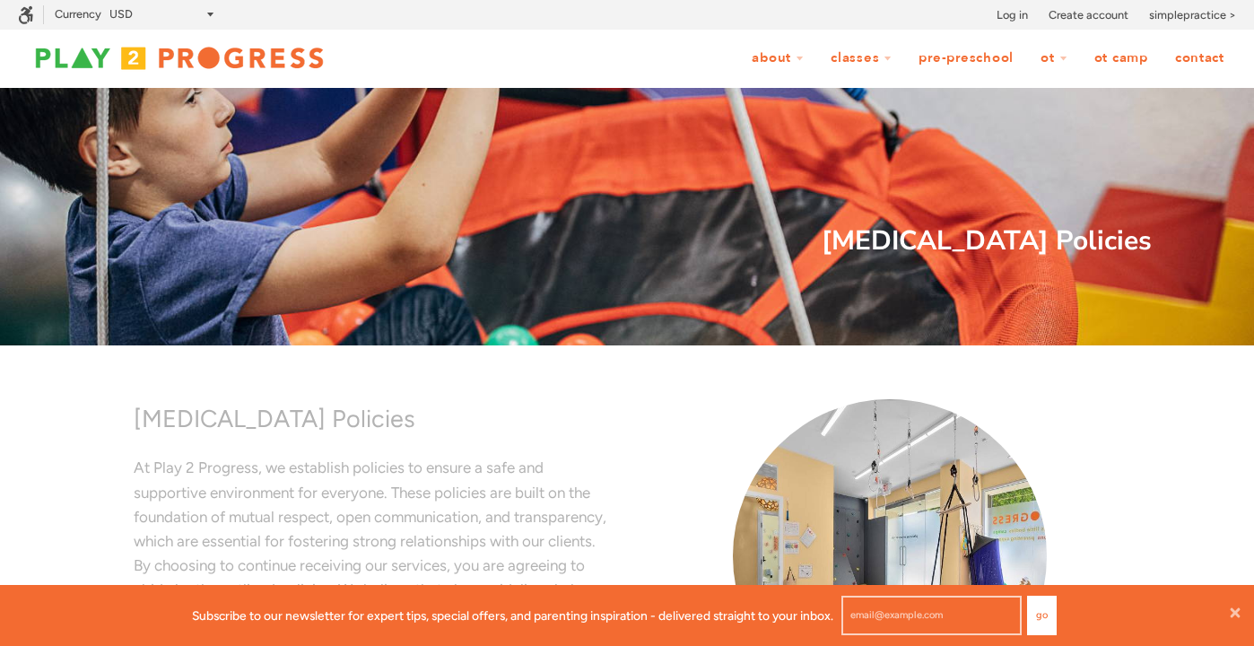
click at [1113, 59] on link "OT Camp" at bounding box center [1121, 58] width 77 height 34
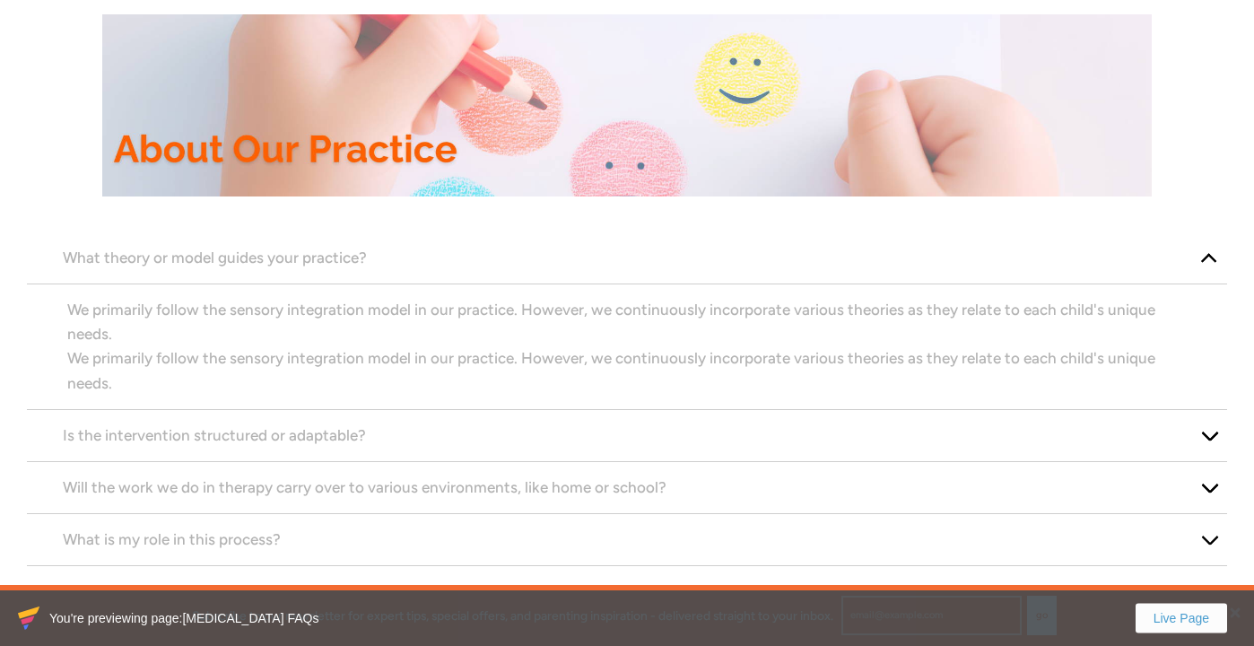
scroll to position [572, 0]
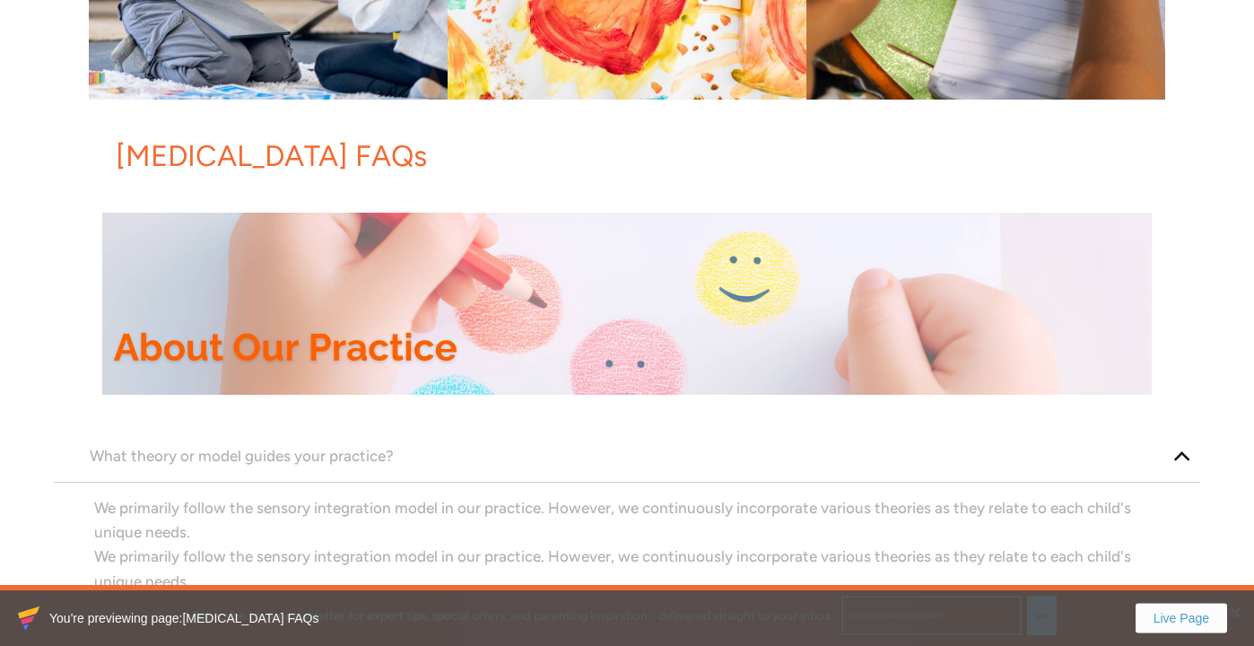
scroll to position [380, 0]
